Goal: Information Seeking & Learning: Learn about a topic

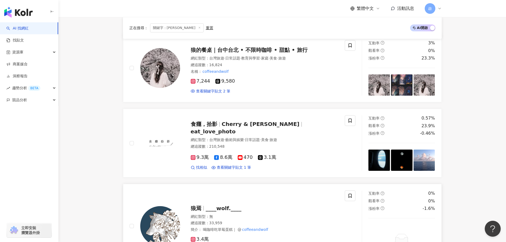
scroll to position [187, 0]
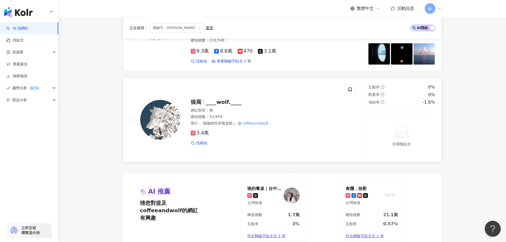
click at [154, 112] on img at bounding box center [160, 120] width 40 height 40
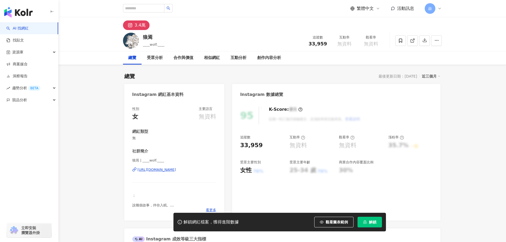
click at [151, 46] on span "____wolf.____" at bounding box center [154, 45] width 22 height 4
click at [143, 23] on div "3.4萬" at bounding box center [140, 25] width 11 height 7
click at [139, 27] on div "3.4萬" at bounding box center [140, 25] width 11 height 7
click at [164, 171] on div "[URL][DOMAIN_NAME]" at bounding box center [157, 169] width 39 height 5
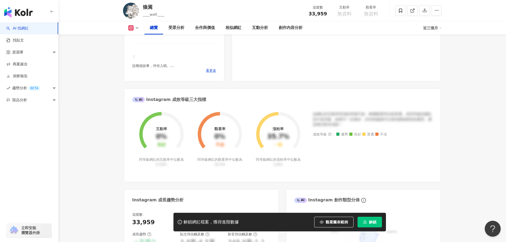
scroll to position [186, 0]
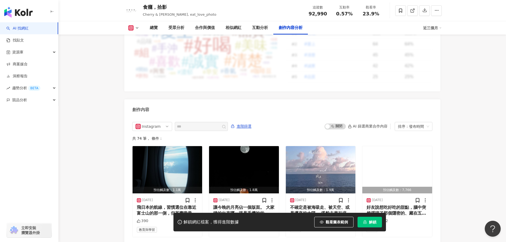
scroll to position [1634, 0]
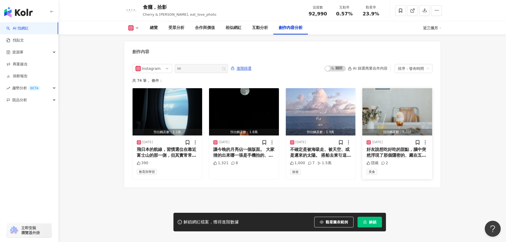
click at [407, 149] on div "好友說想吃好吃的甜點，腦中突然浮現了那個隱密的、藏在五樓，像是秘密基地的地方。 ⁡ 三年沒來谷藺了，好像沒有變得太多，卻又有種一切都成熟了的感覺，就和我們一樣…" at bounding box center [397, 153] width 61 height 12
